Goal: Communication & Community: Connect with others

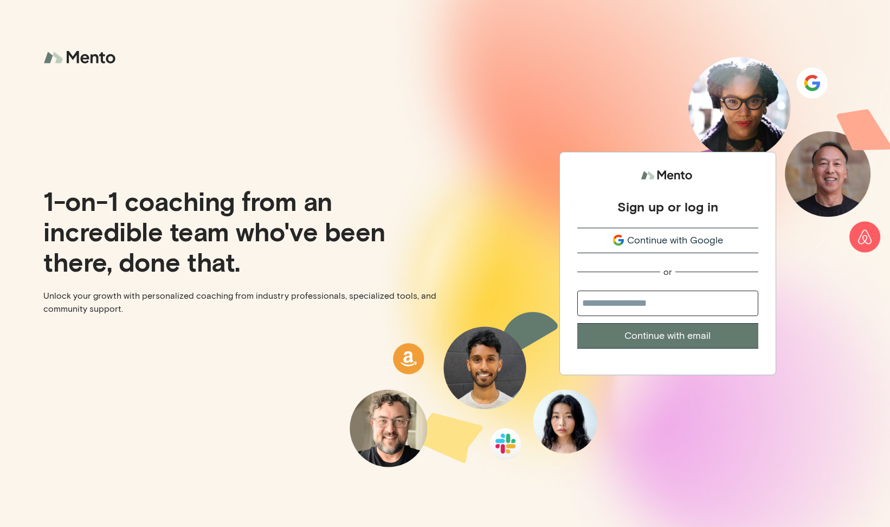
click at [611, 240] on div "Continue with Google" at bounding box center [667, 240] width 181 height 15
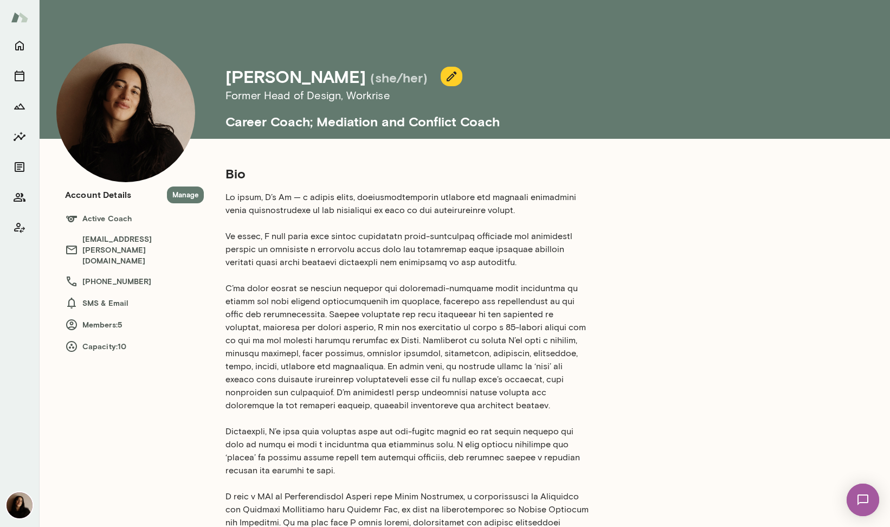
click at [23, 20] on img at bounding box center [19, 17] width 17 height 21
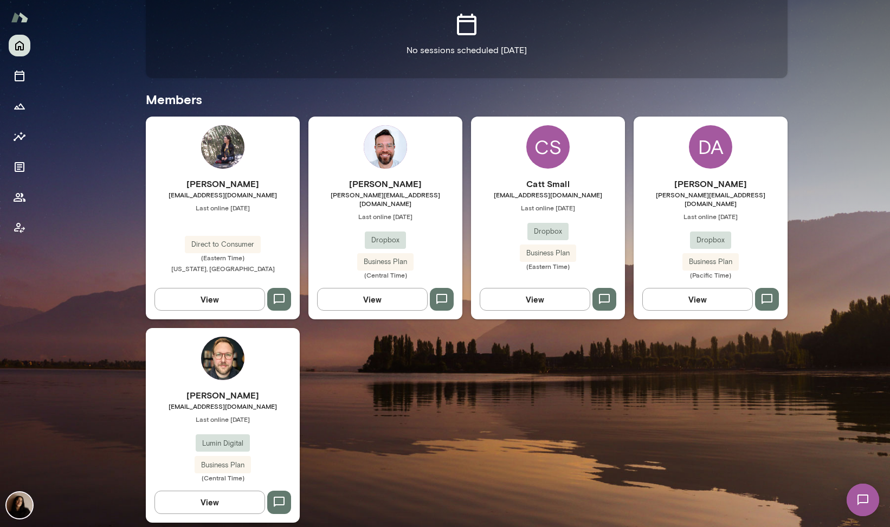
scroll to position [251, 0]
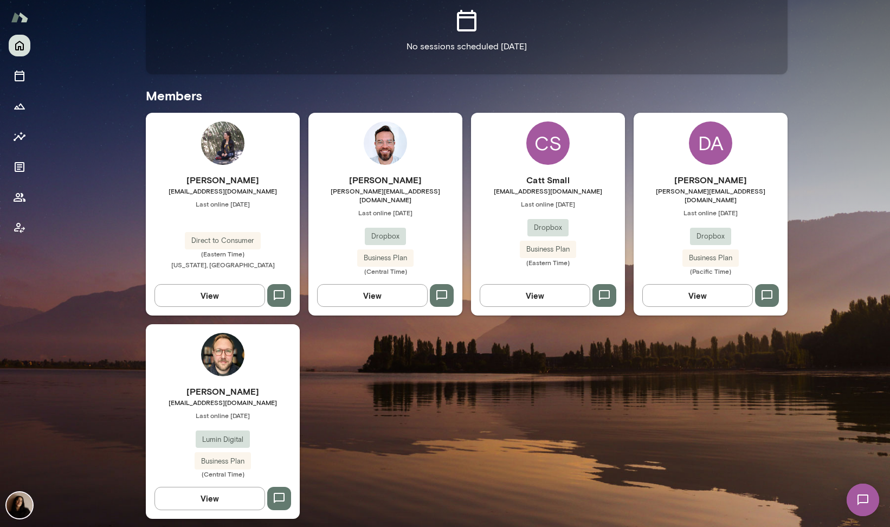
click at [393, 145] on img at bounding box center [385, 142] width 43 height 43
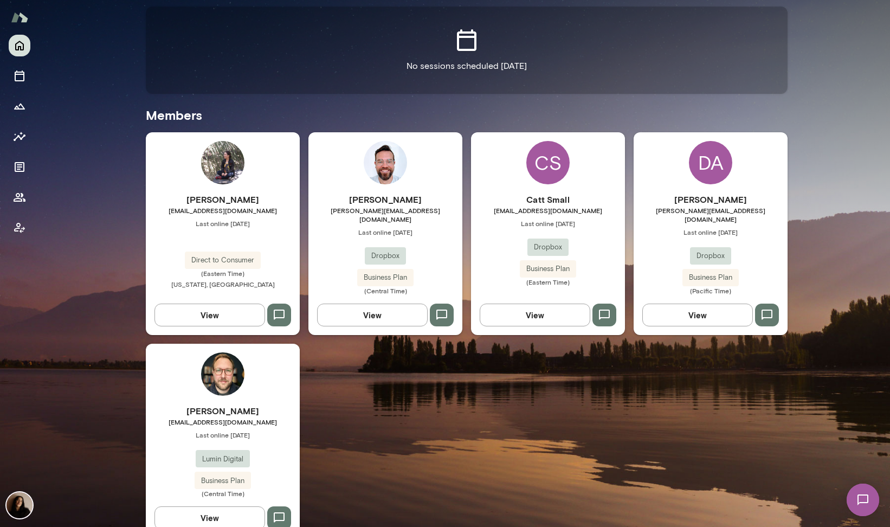
scroll to position [242, 0]
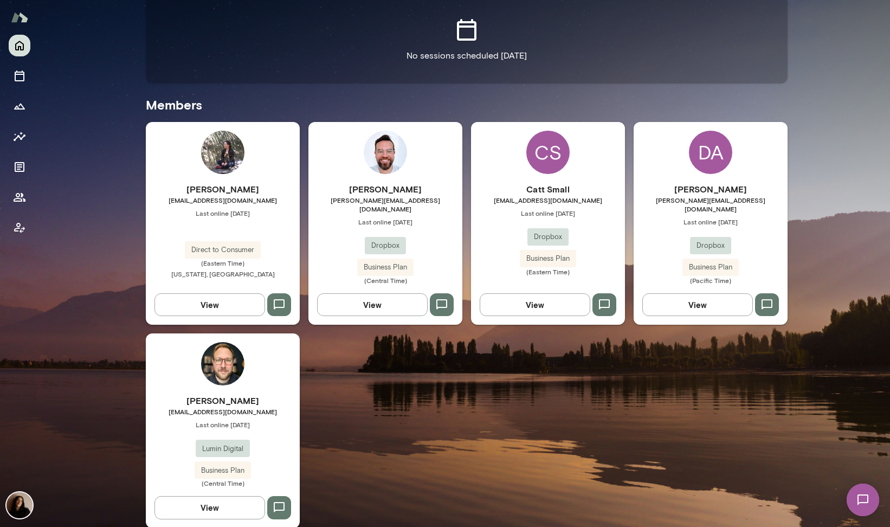
click at [225, 375] on img at bounding box center [222, 363] width 43 height 43
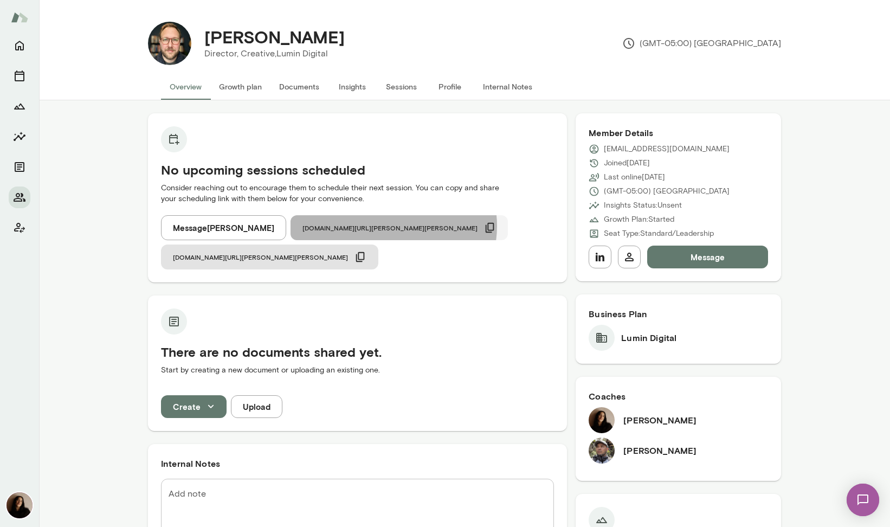
click at [484, 226] on icon "button" at bounding box center [490, 228] width 12 height 12
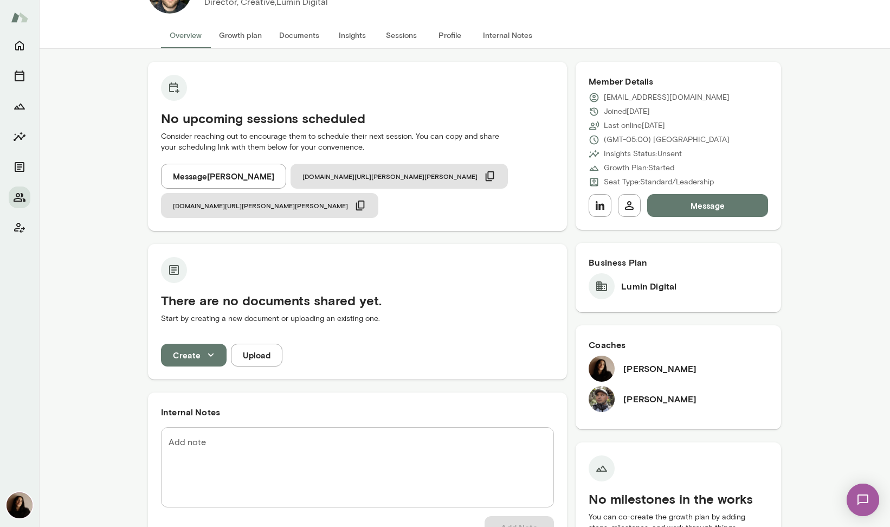
scroll to position [49, 0]
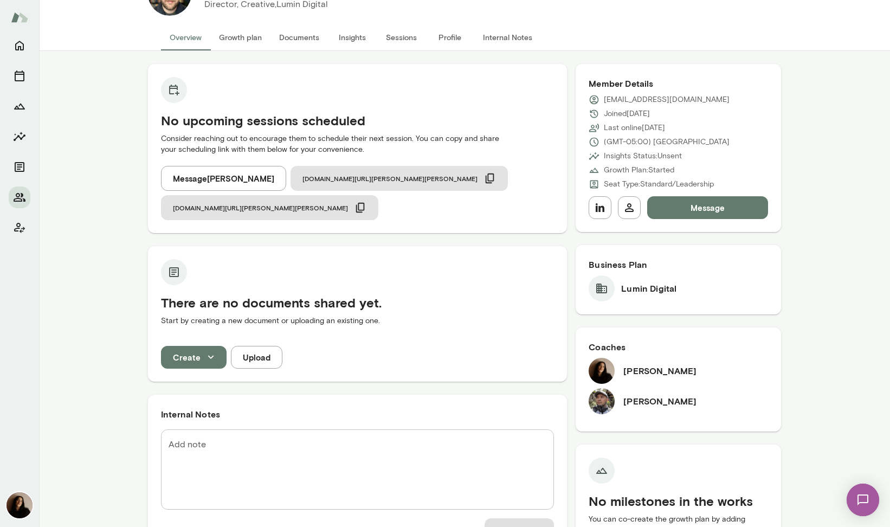
click at [246, 186] on button "Message Brandon Griswold" at bounding box center [223, 178] width 125 height 25
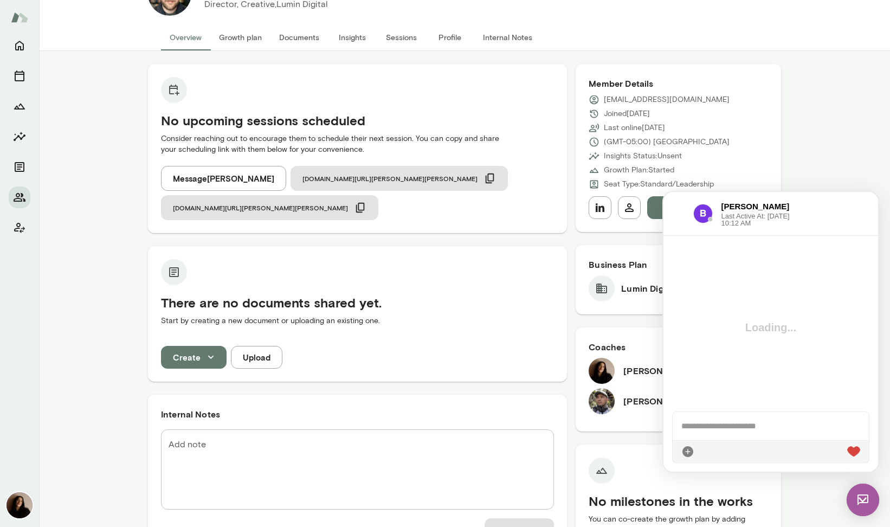
scroll to position [0, 0]
click at [161, 166] on button "Message Brandon Griswold" at bounding box center [223, 178] width 125 height 25
click at [708, 435] on div at bounding box center [771, 426] width 196 height 28
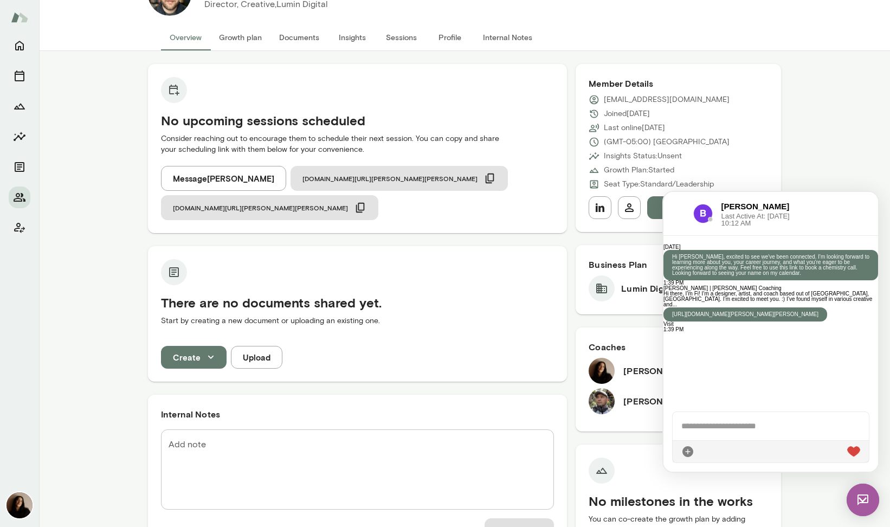
scroll to position [215, 0]
click at [20, 196] on icon "Members" at bounding box center [19, 197] width 13 height 13
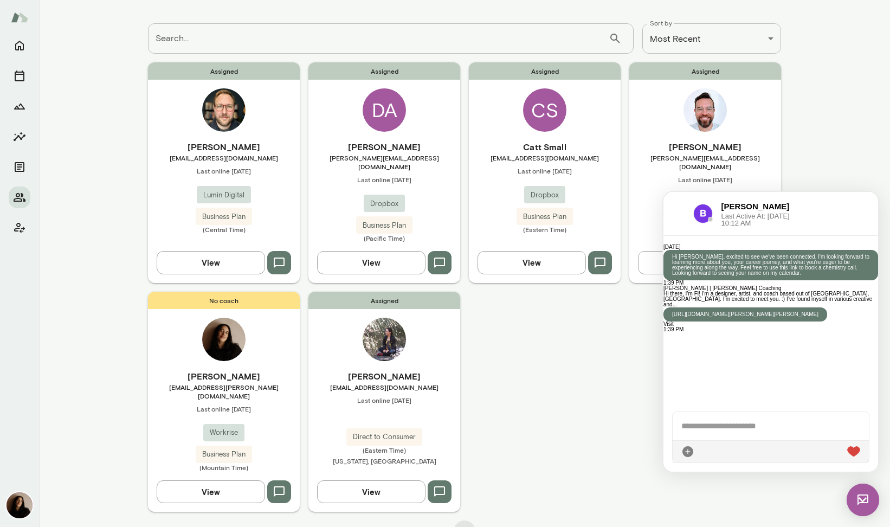
click at [637, 456] on div "Assigned Brandon Griswold bgriswold@lumindigital.com Last online September 4 Lu…" at bounding box center [464, 286] width 633 height 449
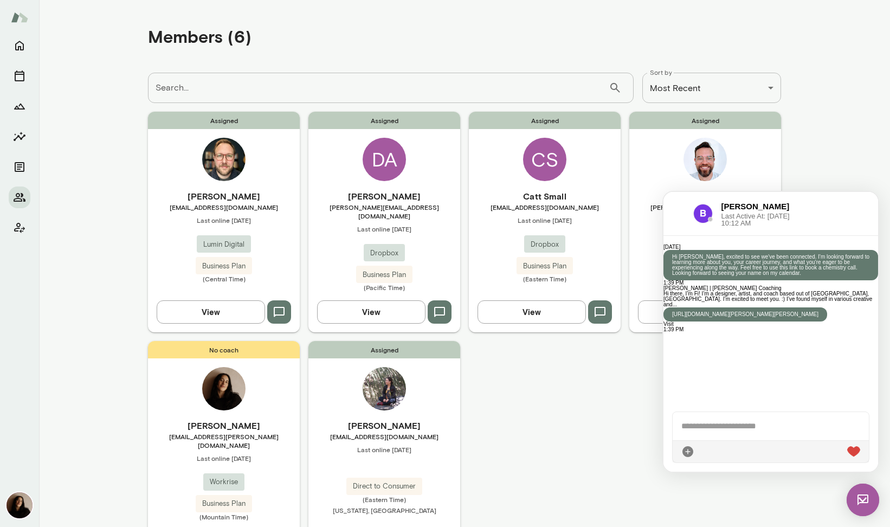
click at [855, 502] on img at bounding box center [863, 499] width 33 height 33
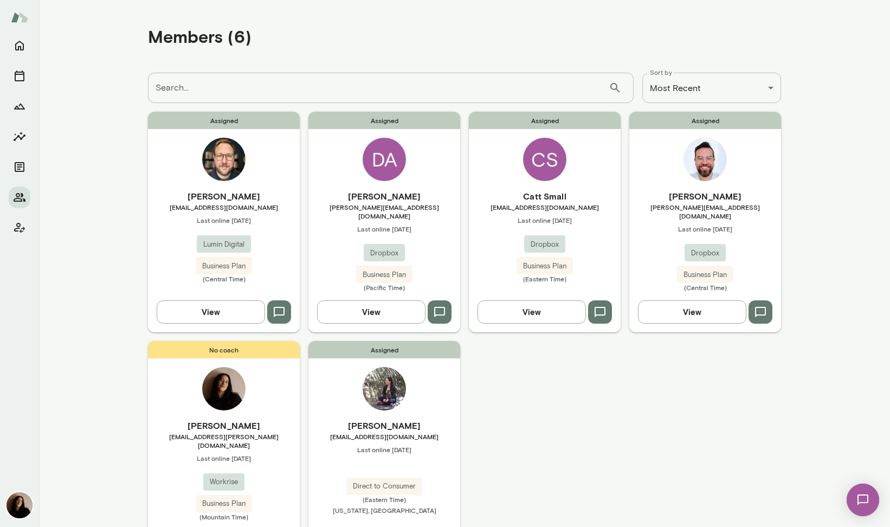
click at [220, 159] on img at bounding box center [223, 159] width 43 height 43
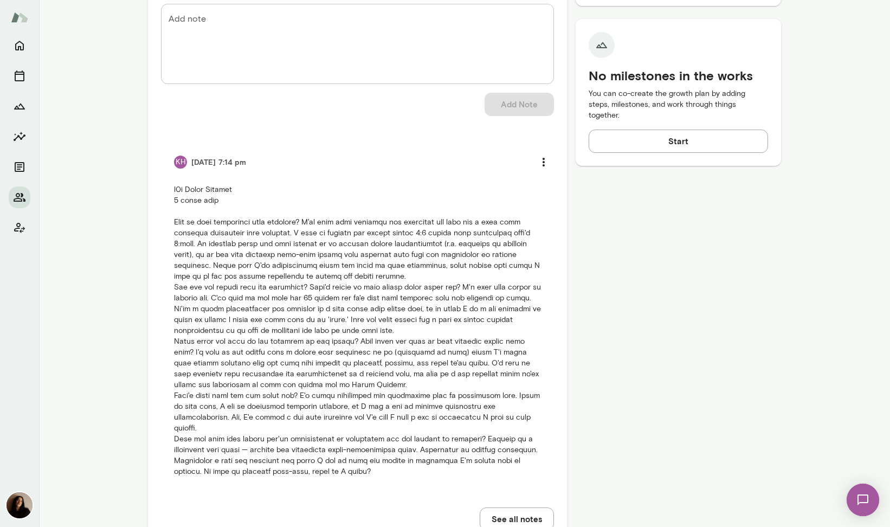
scroll to position [477, 0]
click at [18, 47] on icon "Home" at bounding box center [19, 46] width 9 height 10
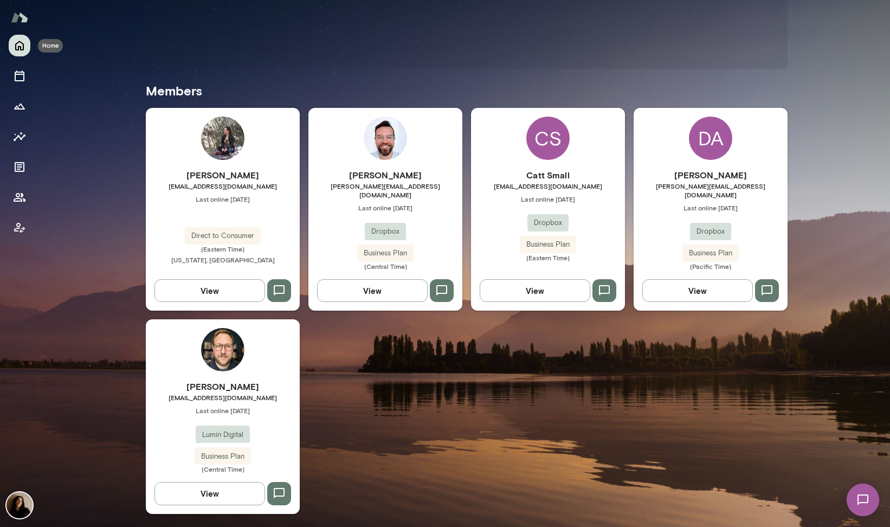
scroll to position [251, 0]
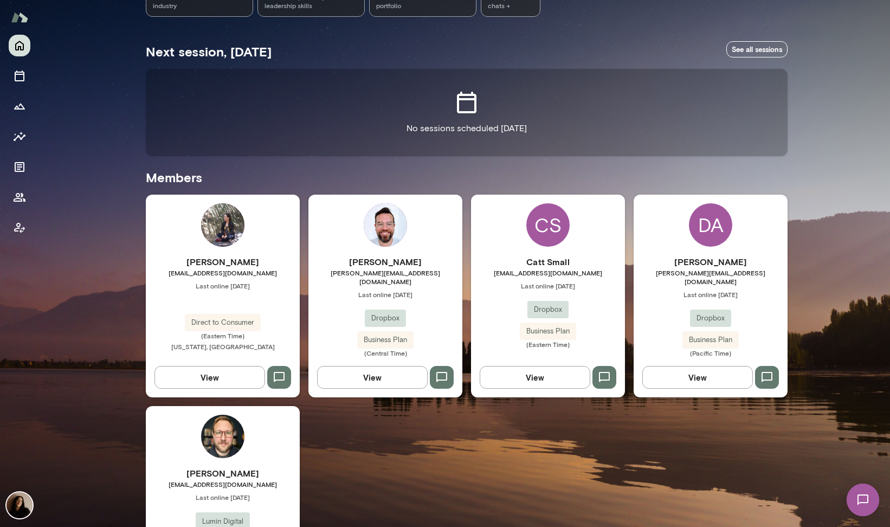
scroll to position [234, 0]
